Goal: Task Accomplishment & Management: Manage account settings

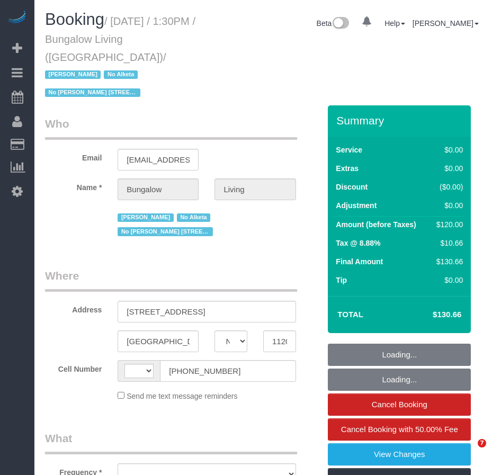
select select "NY"
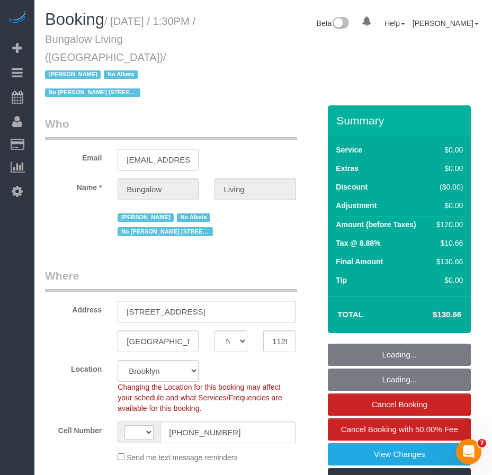
select select "string:[GEOGRAPHIC_DATA]"
select select "object:1457"
select select "number:89"
select select "number:90"
select select "number:15"
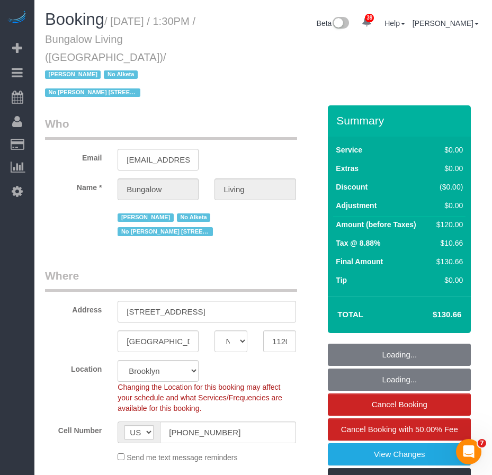
select select "number:7"
select select "number:21"
drag, startPoint x: 128, startPoint y: 262, endPoint x: 191, endPoint y: 260, distance: 62.5
click at [191, 301] on input "[STREET_ADDRESS]" at bounding box center [207, 312] width 178 height 22
